Goal: Transaction & Acquisition: Purchase product/service

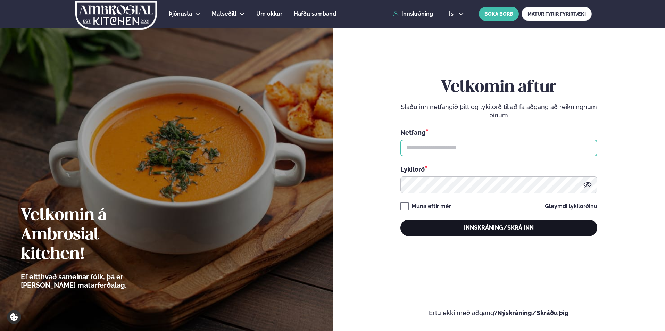
type input "**********"
click at [481, 226] on button "Innskráning/Skrá inn" at bounding box center [499, 228] width 197 height 17
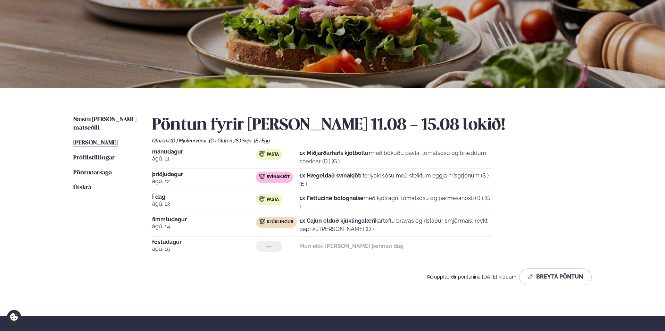
scroll to position [93, 0]
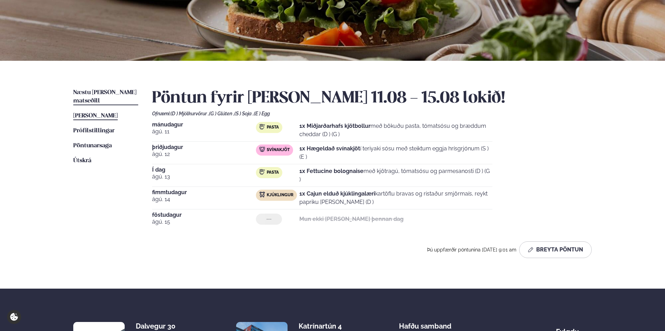
click at [95, 95] on span "Næstu [PERSON_NAME] matseðill" at bounding box center [104, 97] width 63 height 14
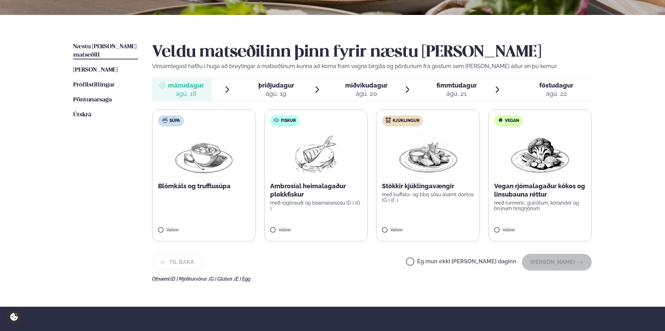
scroll to position [139, 0]
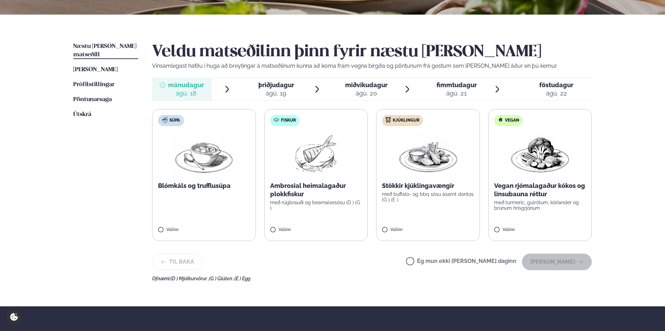
click at [423, 172] on img at bounding box center [428, 154] width 61 height 44
click at [549, 261] on button "[PERSON_NAME]" at bounding box center [557, 262] width 70 height 17
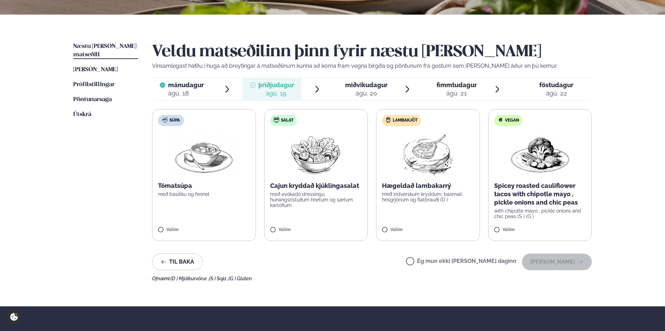
click at [416, 176] on img at bounding box center [429, 154] width 62 height 44
click at [545, 258] on button "[PERSON_NAME]" at bounding box center [557, 262] width 70 height 17
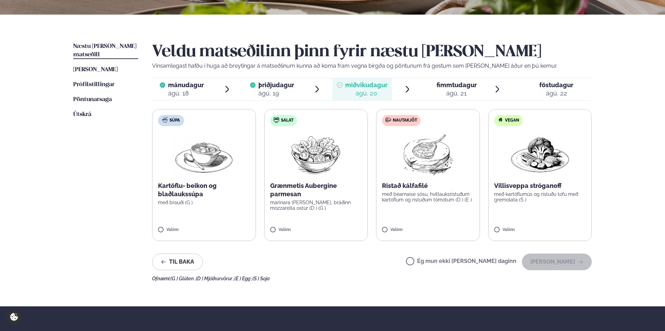
click at [426, 165] on img at bounding box center [429, 154] width 62 height 44
click at [551, 259] on button "[PERSON_NAME]" at bounding box center [557, 262] width 70 height 17
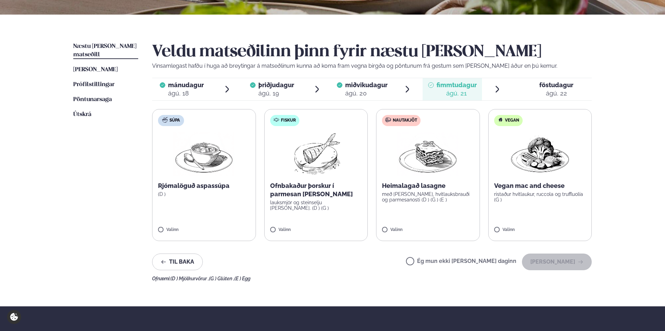
click at [411, 152] on img at bounding box center [428, 154] width 61 height 44
click at [546, 260] on button "[PERSON_NAME]" at bounding box center [557, 262] width 70 height 17
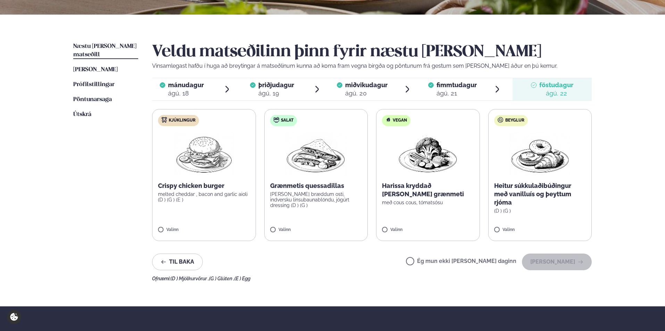
click at [195, 155] on img at bounding box center [204, 154] width 62 height 44
click at [563, 260] on button "[PERSON_NAME]" at bounding box center [557, 262] width 70 height 17
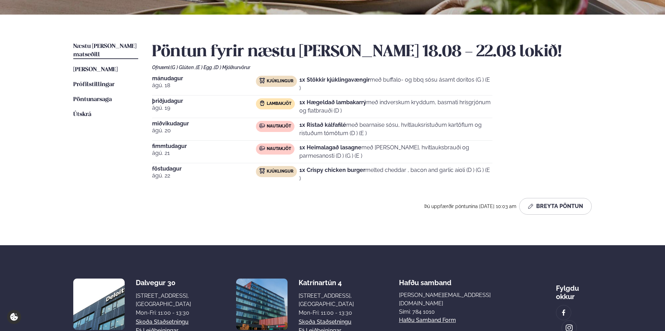
click at [283, 189] on div "Pöntun fyrir næstu [PERSON_NAME] 18.08 - 22.08 lokið! Ofnæmi: (G ) Glúten , (E …" at bounding box center [372, 128] width 440 height 172
click at [282, 190] on div "Pöntun fyrir næstu [PERSON_NAME] 18.08 - 22.08 lokið! Ofnæmi: (G ) Glúten , (E …" at bounding box center [372, 128] width 440 height 172
